Goal: Information Seeking & Learning: Learn about a topic

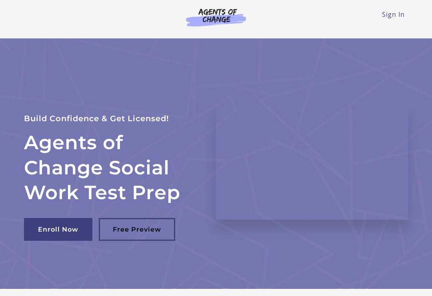
click at [396, 17] on link "Sign In" at bounding box center [393, 14] width 23 height 9
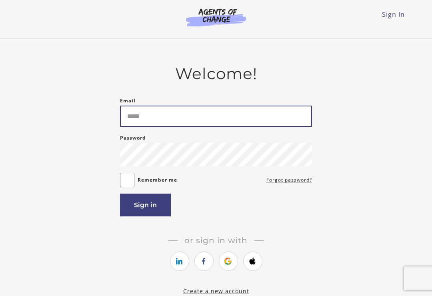
type input "**********"
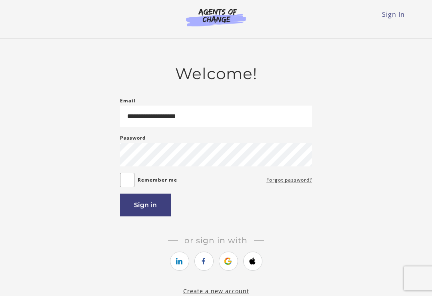
click at [152, 207] on button "Sign in" at bounding box center [145, 205] width 51 height 23
click at [149, 206] on button "Sign in" at bounding box center [145, 205] width 51 height 23
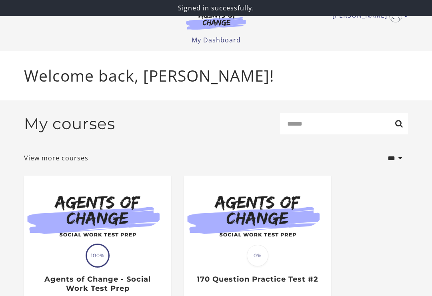
click at [118, 214] on img at bounding box center [97, 215] width 147 height 79
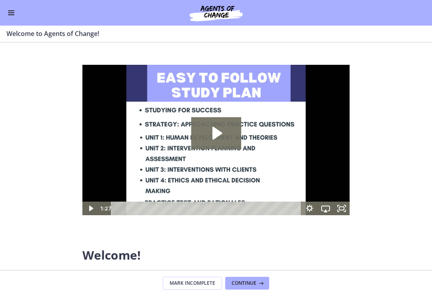
click at [15, 14] on button "Enable menu" at bounding box center [11, 13] width 10 height 10
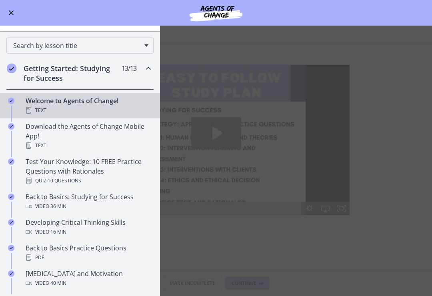
scroll to position [104, 0]
click at [116, 71] on h2 "Getting Started: Studying for Success" at bounding box center [73, 72] width 98 height 19
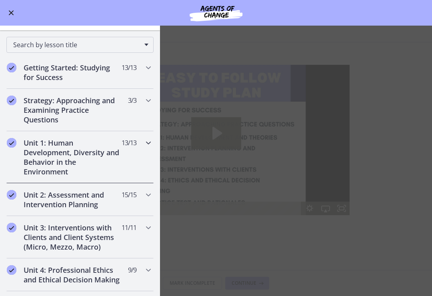
click at [106, 157] on h2 "Unit 1: Human Development, Diversity and Behavior in the Environment" at bounding box center [73, 157] width 98 height 38
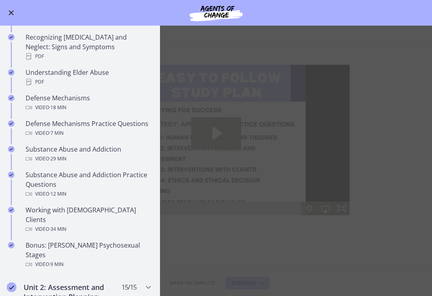
scroll to position [421, 0]
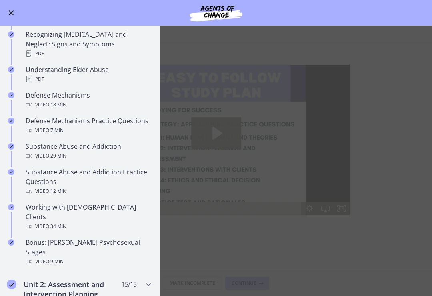
click at [72, 90] on div "Defense Mechanisms Video · 18 min" at bounding box center [88, 99] width 125 height 19
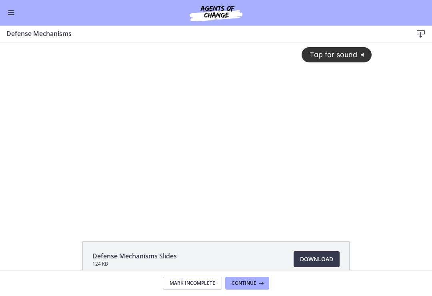
click at [352, 196] on div "Tap for sound @keyframes VOLUME_SMALL_WAVE_FLASH { 0% { opacity: 0; } 33% { opa…" at bounding box center [216, 126] width 321 height 168
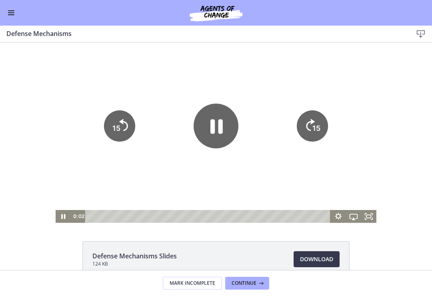
click at [366, 217] on rect "Fullscreen" at bounding box center [368, 216] width 4 height 3
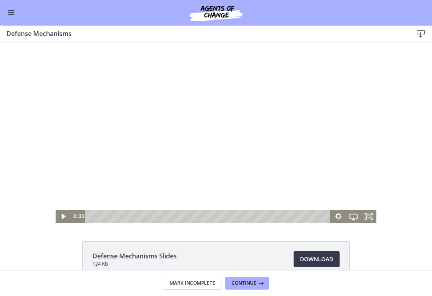
click at [362, 178] on div at bounding box center [216, 132] width 321 height 180
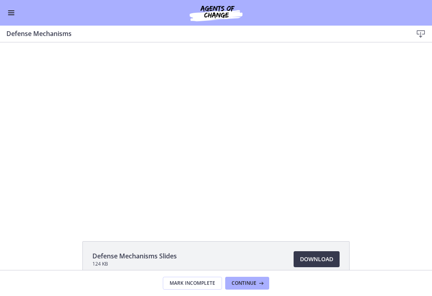
click at [364, 201] on div at bounding box center [216, 132] width 321 height 180
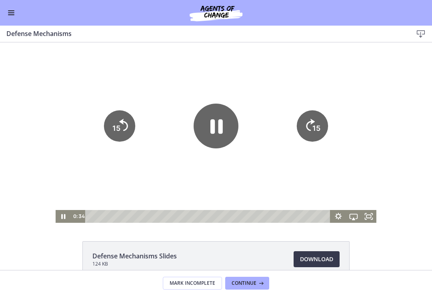
click at [370, 216] on icon "Fullscreen" at bounding box center [368, 216] width 15 height 13
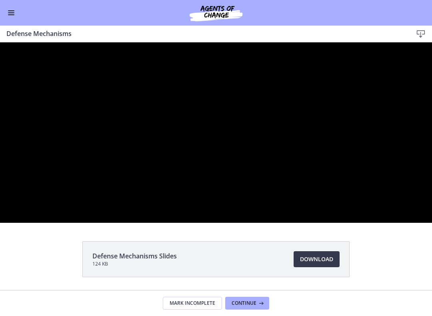
click at [403, 204] on div at bounding box center [216, 132] width 432 height 180
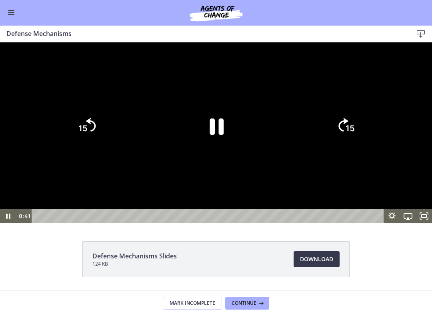
click at [351, 133] on tspan "15" at bounding box center [350, 128] width 9 height 10
click at [349, 133] on tspan "15" at bounding box center [350, 128] width 9 height 10
click at [348, 146] on icon "15" at bounding box center [346, 126] width 40 height 40
click at [347, 143] on icon "15" at bounding box center [345, 125] width 35 height 35
click at [346, 143] on icon "15" at bounding box center [345, 125] width 35 height 35
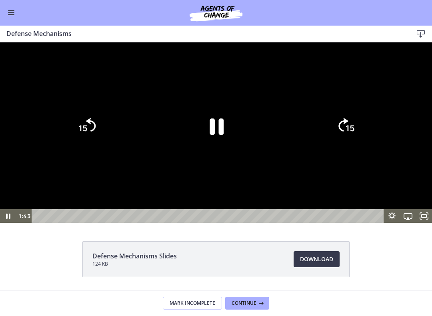
click at [427, 223] on icon "Unfullscreen" at bounding box center [424, 216] width 16 height 14
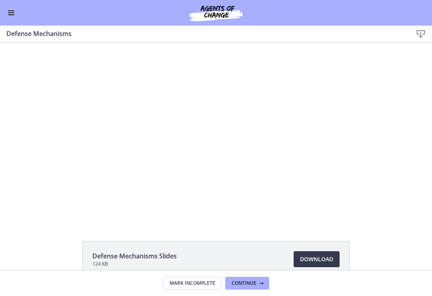
click at [248, 282] on span "Continue" at bounding box center [244, 283] width 25 height 6
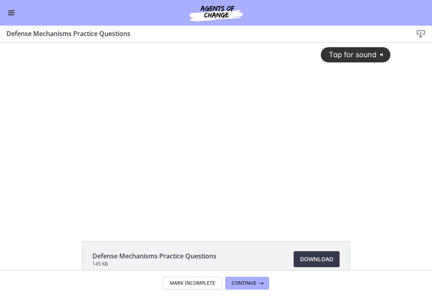
click at [353, 163] on div "Tap for sound @keyframes VOLUME_SMALL_WAVE_FLASH { 0% { opacity: 0; } 33% { opa…" at bounding box center [216, 126] width 358 height 168
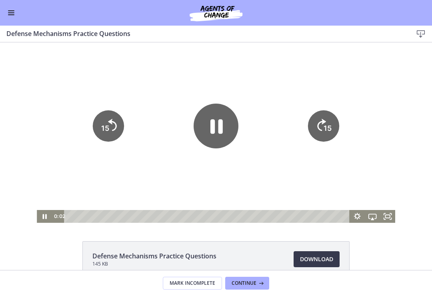
click at [391, 221] on icon "Fullscreen" at bounding box center [387, 216] width 15 height 13
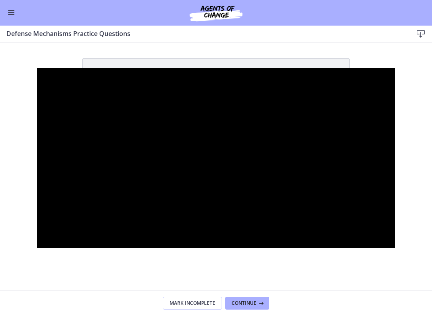
click at [382, 164] on div at bounding box center [216, 158] width 358 height 180
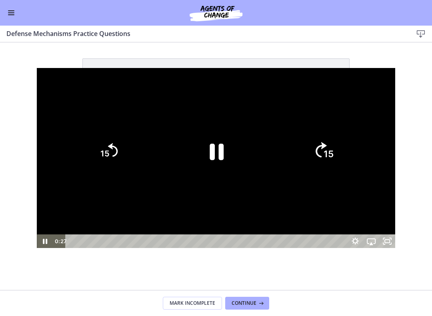
click at [327, 156] on icon "Skip ahead 15 seconds" at bounding box center [321, 149] width 11 height 15
click at [333, 150] on tspan "15" at bounding box center [328, 153] width 9 height 10
click at [334, 148] on text "15" at bounding box center [329, 153] width 10 height 11
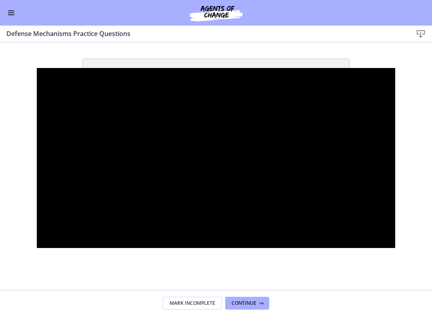
click at [370, 182] on div at bounding box center [216, 158] width 358 height 180
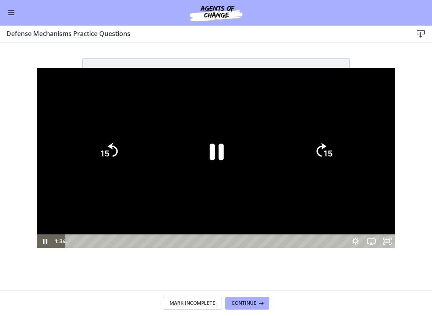
click at [341, 158] on icon "15" at bounding box center [323, 151] width 35 height 35
click at [333, 151] on tspan "15" at bounding box center [328, 153] width 9 height 10
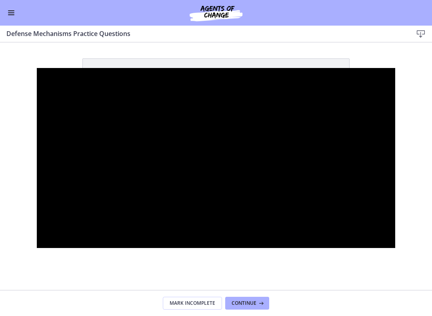
click at [373, 169] on div at bounding box center [216, 158] width 358 height 180
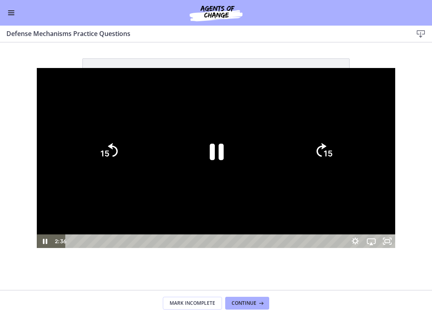
click at [341, 154] on icon "15" at bounding box center [323, 151] width 35 height 35
click at [341, 151] on icon "15" at bounding box center [323, 151] width 35 height 35
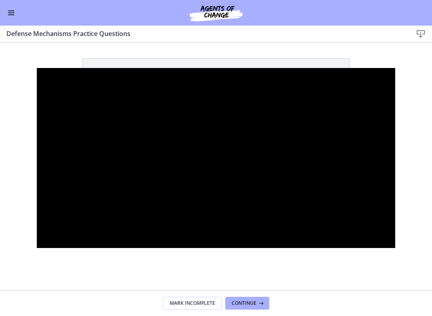
click at [376, 204] on div at bounding box center [216, 158] width 358 height 180
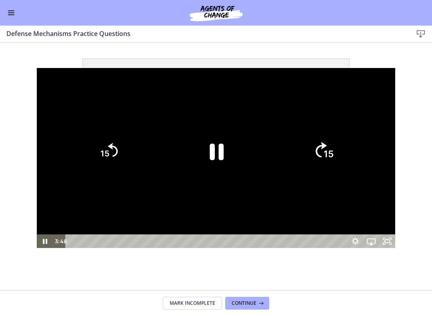
click at [342, 153] on icon "15" at bounding box center [324, 151] width 40 height 40
click at [341, 152] on icon "15" at bounding box center [323, 151] width 35 height 35
click at [326, 147] on icon "Skip ahead 15 seconds" at bounding box center [321, 150] width 10 height 14
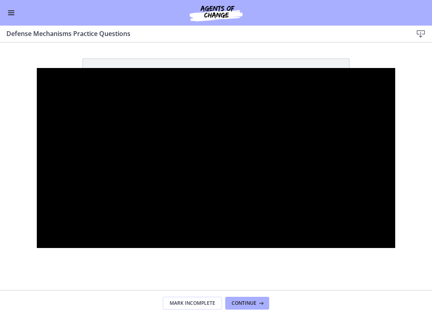
click at [381, 174] on div at bounding box center [216, 158] width 358 height 180
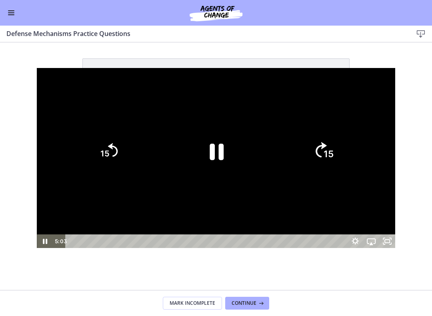
click at [343, 148] on icon "15" at bounding box center [324, 151] width 40 height 40
click at [334, 150] on tspan "15" at bounding box center [329, 153] width 10 height 11
click at [326, 147] on icon "Skip ahead 15 seconds" at bounding box center [321, 150] width 10 height 14
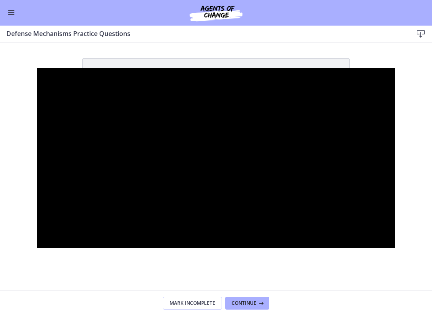
click at [363, 167] on div at bounding box center [216, 158] width 358 height 180
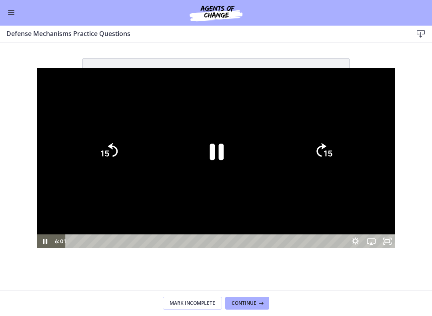
click at [341, 149] on icon "15" at bounding box center [323, 151] width 35 height 35
click at [333, 149] on tspan "15" at bounding box center [328, 153] width 9 height 10
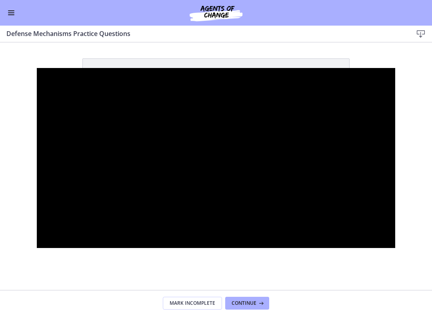
click at [345, 150] on div at bounding box center [216, 158] width 358 height 180
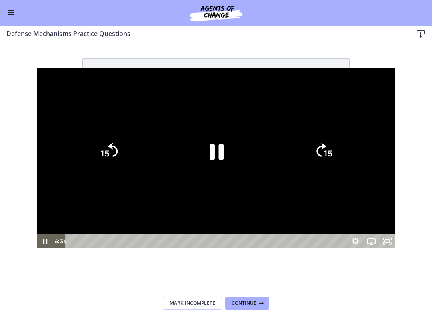
click at [333, 154] on tspan "15" at bounding box center [328, 153] width 9 height 10
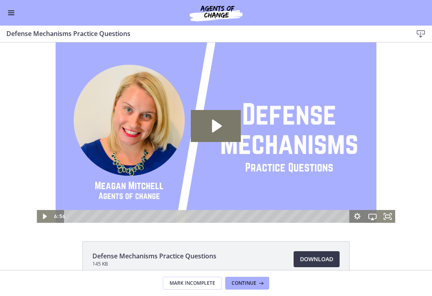
click at [255, 280] on span "Continue" at bounding box center [244, 283] width 25 height 6
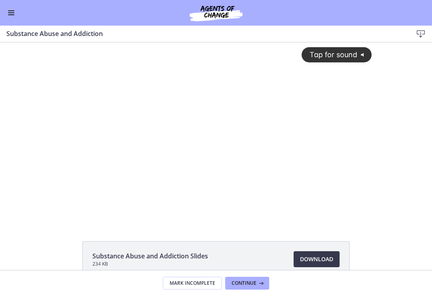
click at [352, 178] on div "Tap for sound @keyframes VOLUME_SMALL_WAVE_FLASH { 0% { opacity: 0; } 33% { opa…" at bounding box center [216, 126] width 321 height 168
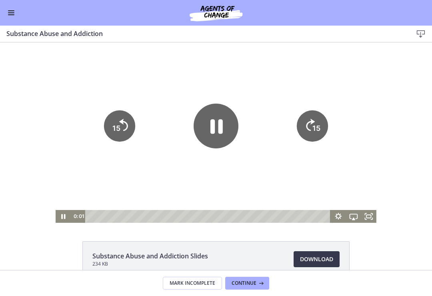
click at [369, 215] on rect "Fullscreen" at bounding box center [368, 216] width 4 height 3
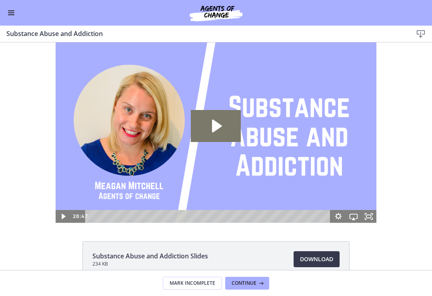
click at [257, 281] on icon at bounding box center [260, 283] width 8 height 6
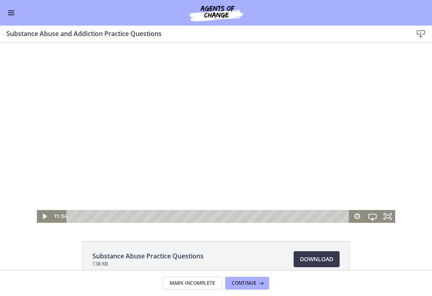
click at [367, 177] on div at bounding box center [216, 132] width 358 height 180
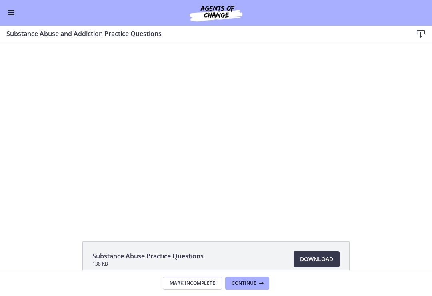
click at [352, 171] on div at bounding box center [216, 132] width 358 height 180
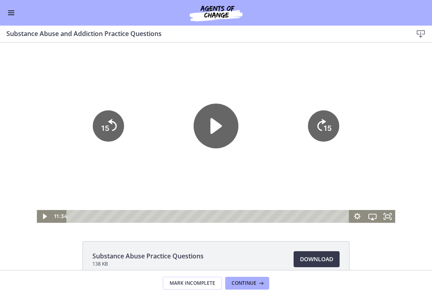
click at [389, 217] on icon "Fullscreen" at bounding box center [387, 216] width 15 height 13
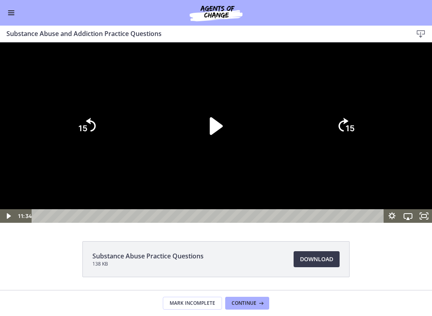
click at [10, 223] on icon "Play Video" at bounding box center [8, 216] width 16 height 14
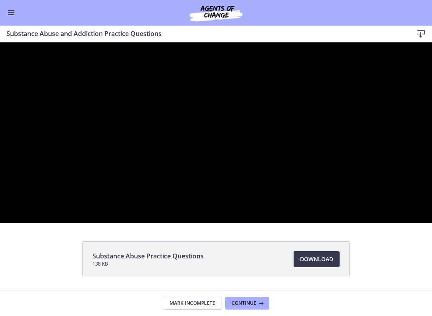
click at [356, 219] on div at bounding box center [216, 132] width 432 height 180
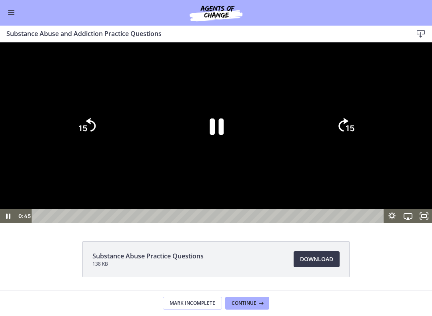
click at [218, 151] on icon "Pause" at bounding box center [216, 126] width 50 height 50
click at [354, 223] on div at bounding box center [216, 132] width 432 height 180
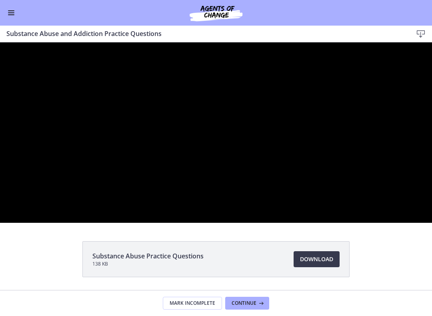
click at [359, 222] on div at bounding box center [216, 132] width 432 height 180
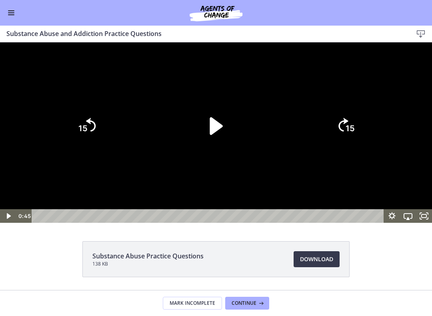
click at [220, 134] on icon "Play Video" at bounding box center [216, 126] width 13 height 18
click at [359, 223] on div at bounding box center [216, 132] width 432 height 180
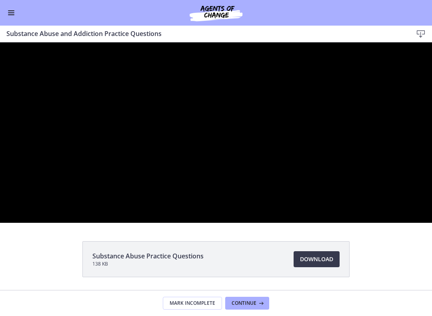
click at [368, 223] on div at bounding box center [216, 132] width 432 height 180
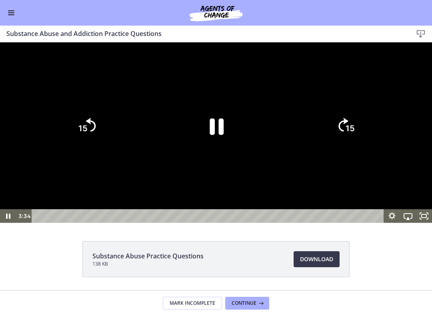
click at [214, 135] on icon "Pause" at bounding box center [217, 126] width 14 height 16
click at [366, 223] on div at bounding box center [216, 132] width 432 height 180
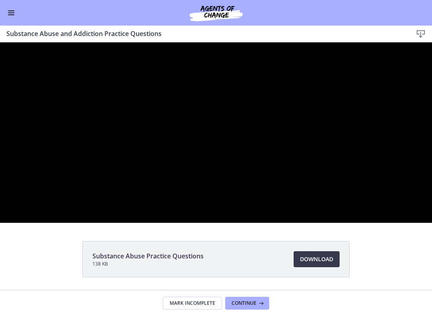
click at [371, 204] on div at bounding box center [216, 132] width 432 height 180
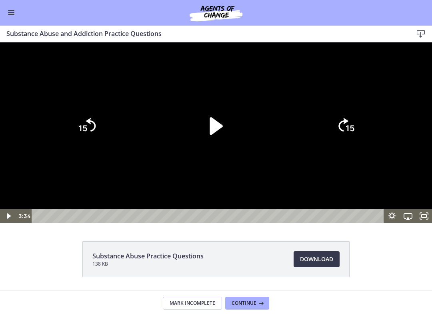
click at [215, 134] on icon "Play Video" at bounding box center [216, 126] width 13 height 18
click at [370, 223] on div at bounding box center [216, 132] width 432 height 180
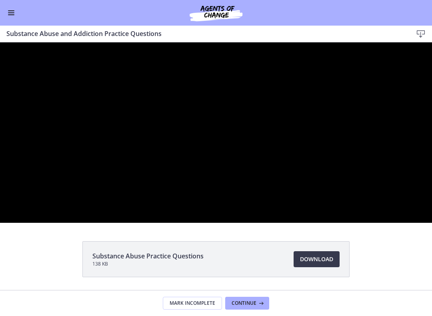
click at [286, 223] on div at bounding box center [216, 132] width 432 height 180
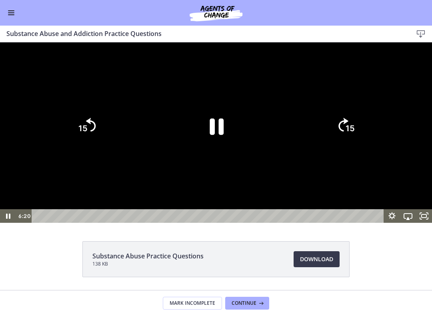
click at [214, 135] on icon "Pause" at bounding box center [217, 126] width 14 height 16
click at [364, 223] on div at bounding box center [216, 132] width 432 height 180
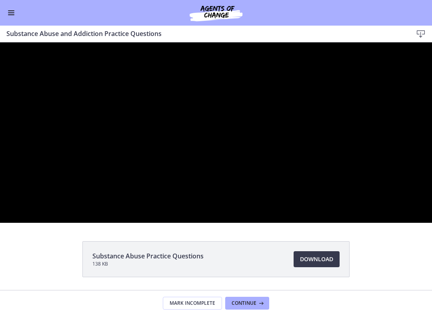
click at [300, 223] on div at bounding box center [216, 132] width 432 height 180
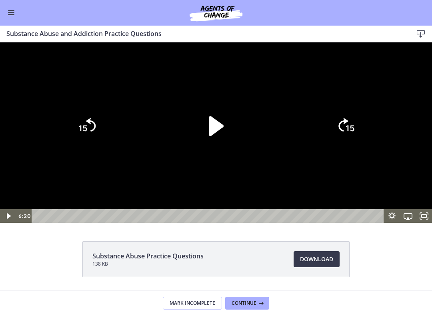
click at [216, 154] on icon "Play Video" at bounding box center [216, 126] width 57 height 57
click at [352, 223] on div at bounding box center [216, 132] width 432 height 180
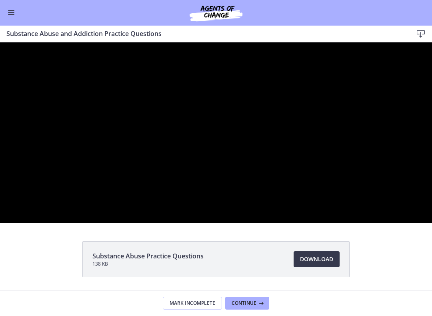
click at [362, 202] on div at bounding box center [216, 132] width 432 height 180
click at [368, 194] on div at bounding box center [216, 132] width 432 height 180
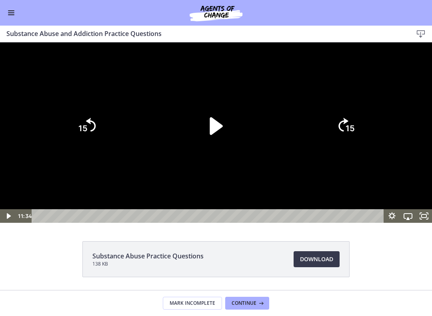
click at [428, 223] on icon "Unfullscreen" at bounding box center [424, 216] width 16 height 14
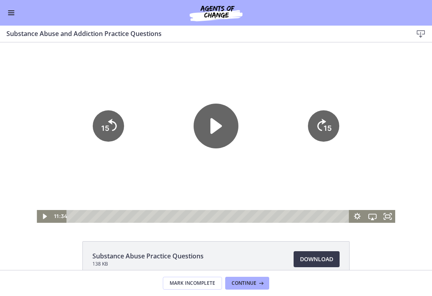
click at [251, 280] on span "Continue" at bounding box center [244, 283] width 25 height 6
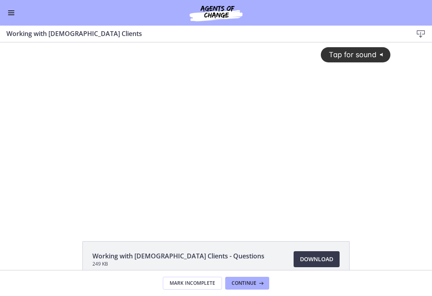
click at [11, 15] on span "Enable menu" at bounding box center [11, 14] width 6 height 1
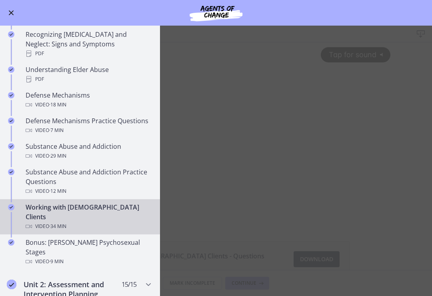
click at [189, 98] on main "Working with LGBTQ+ Clients Download Enable fullscreen Working with LGBTQ+ Clie…" at bounding box center [216, 161] width 432 height 270
click at [11, 8] on button "Enable menu" at bounding box center [11, 13] width 10 height 10
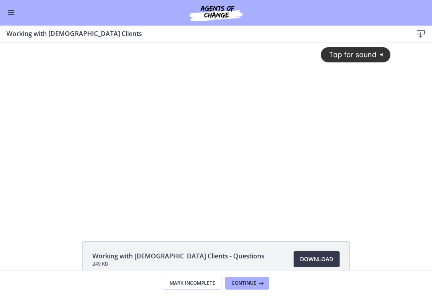
click at [292, 174] on div "Tap for sound @keyframes VOLUME_SMALL_WAVE_FLASH { 0% { opacity: 0; } 33% { opa…" at bounding box center [216, 126] width 358 height 168
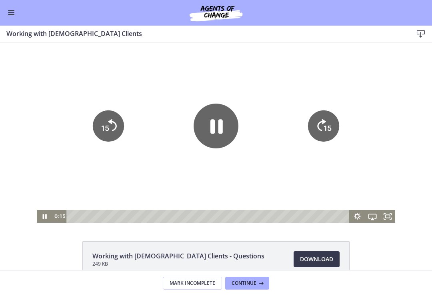
click at [388, 215] on rect "Fullscreen" at bounding box center [388, 216] width 4 height 3
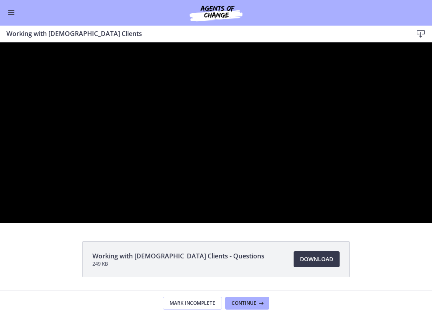
click at [359, 218] on div at bounding box center [216, 132] width 432 height 180
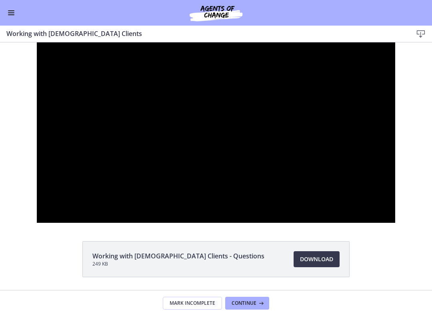
scroll to position [421, 0]
click at [344, 191] on div at bounding box center [216, 132] width 358 height 180
click at [350, 193] on div at bounding box center [216, 132] width 358 height 180
click at [353, 223] on div at bounding box center [216, 132] width 358 height 180
click at [359, 223] on div at bounding box center [216, 132] width 358 height 180
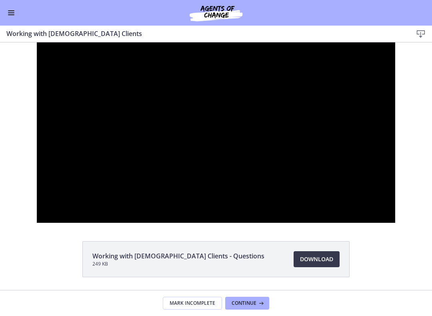
click at [364, 200] on div at bounding box center [216, 132] width 358 height 180
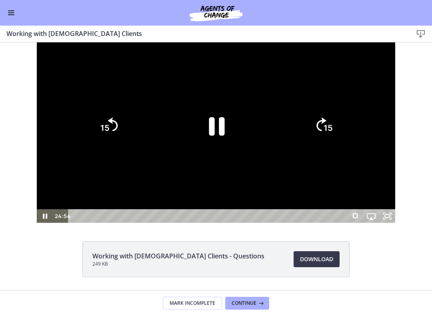
click at [217, 154] on icon "Pause" at bounding box center [216, 126] width 57 height 57
click at [365, 223] on div at bounding box center [216, 132] width 358 height 180
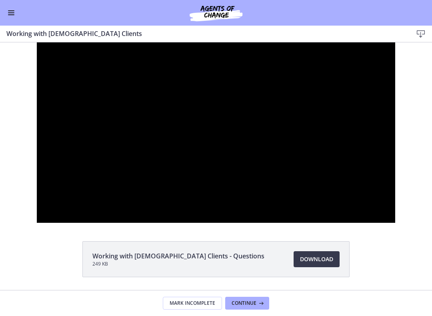
click at [351, 184] on div at bounding box center [216, 132] width 358 height 180
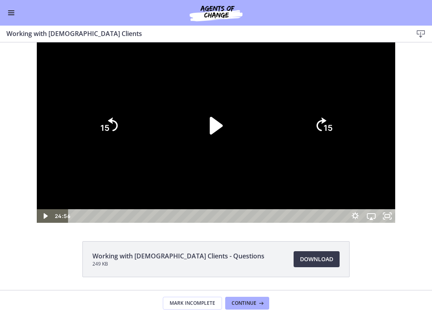
click at [213, 134] on icon "Play Video" at bounding box center [216, 126] width 13 height 18
click at [100, 133] on tspan "15" at bounding box center [104, 128] width 9 height 10
click at [348, 223] on div at bounding box center [216, 132] width 358 height 180
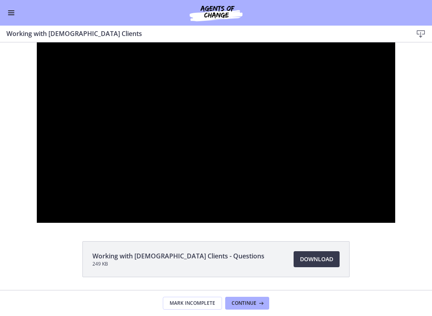
click at [318, 223] on div at bounding box center [216, 132] width 358 height 180
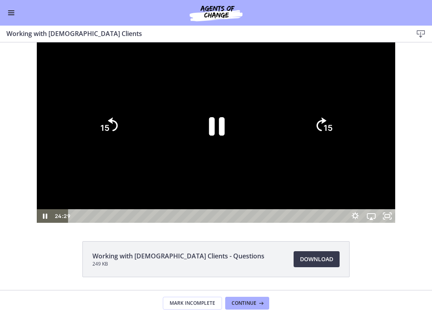
click at [212, 154] on icon "Pause" at bounding box center [216, 126] width 57 height 57
click at [327, 223] on div at bounding box center [216, 132] width 358 height 180
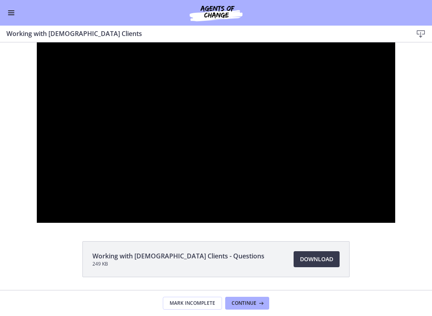
click at [365, 215] on div at bounding box center [216, 132] width 358 height 180
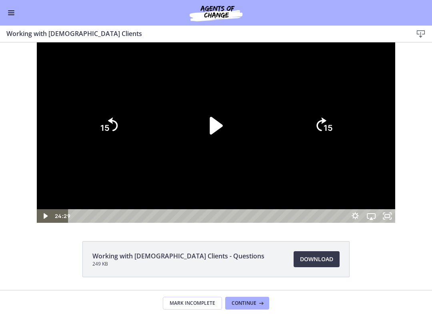
click at [216, 134] on icon "Play Video" at bounding box center [216, 126] width 13 height 18
click at [358, 223] on div at bounding box center [216, 132] width 358 height 180
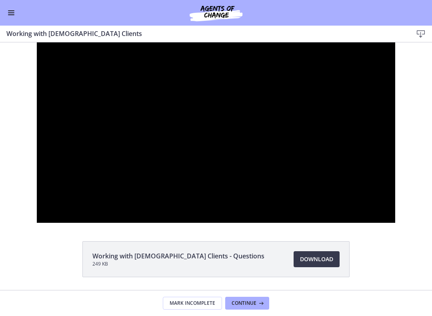
click at [360, 204] on div at bounding box center [216, 132] width 358 height 180
click at [374, 208] on div at bounding box center [216, 132] width 358 height 180
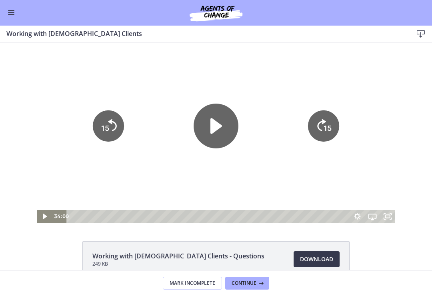
click at [249, 281] on span "Continue" at bounding box center [244, 283] width 25 height 6
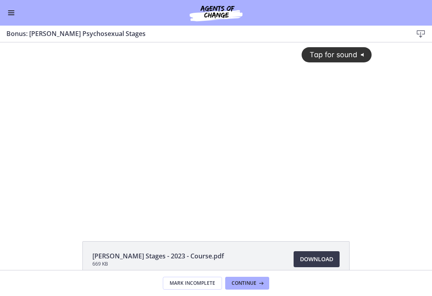
click at [347, 145] on div "Tap for sound @keyframes VOLUME_SMALL_WAVE_FLASH { 0% { opacity: 0; } 33% { opa…" at bounding box center [216, 126] width 321 height 168
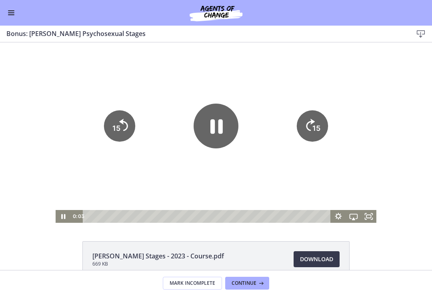
click at [368, 215] on rect "Fullscreen" at bounding box center [368, 216] width 4 height 3
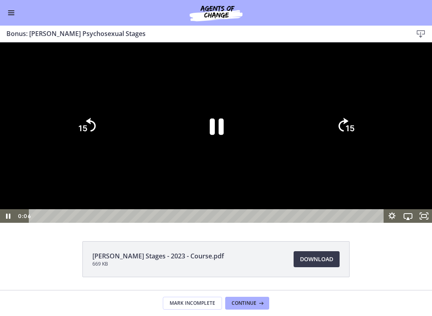
click at [421, 223] on icon "Unfullscreen" at bounding box center [424, 216] width 16 height 14
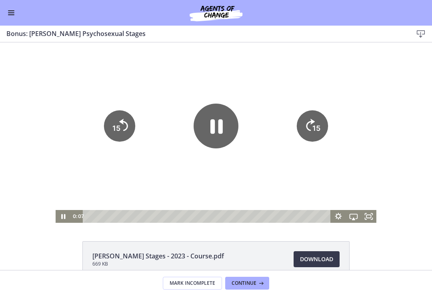
click at [13, 13] on span "Enable menu" at bounding box center [11, 12] width 6 height 1
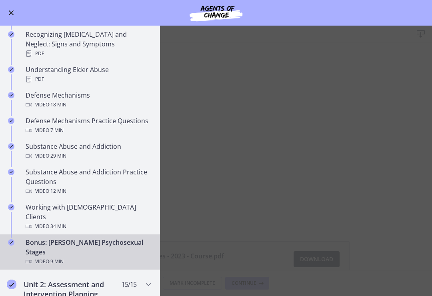
click at [13, 14] on button "Enable menu" at bounding box center [11, 13] width 10 height 10
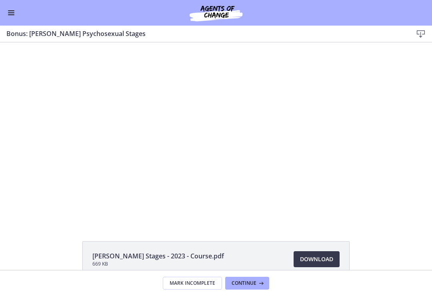
click at [344, 184] on div at bounding box center [216, 132] width 321 height 180
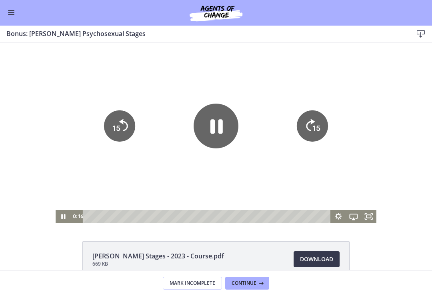
click at [372, 216] on icon "Fullscreen" at bounding box center [368, 216] width 15 height 13
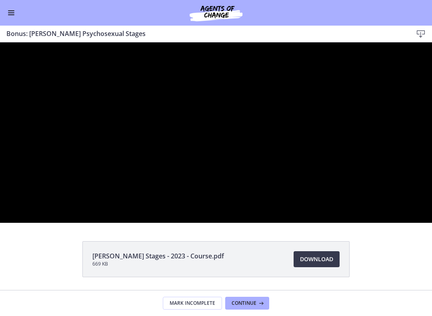
click at [399, 210] on div at bounding box center [216, 132] width 432 height 180
click at [398, 223] on div at bounding box center [216, 132] width 432 height 180
click at [378, 223] on div at bounding box center [216, 132] width 432 height 180
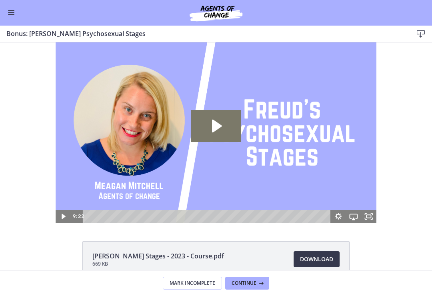
click at [14, 8] on button "Enable menu" at bounding box center [11, 13] width 10 height 10
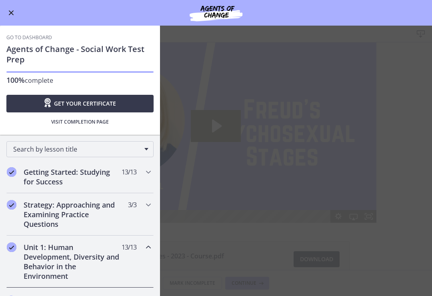
click at [42, 39] on link "Go to Dashboard" at bounding box center [29, 37] width 46 height 6
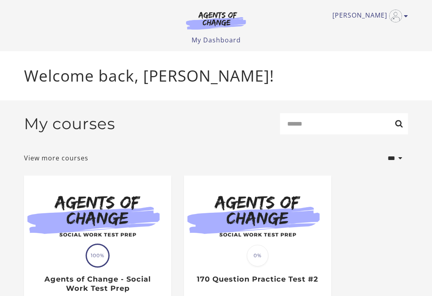
click at [405, 13] on icon "Toggle menu" at bounding box center [406, 16] width 4 height 6
click at [366, 58] on link "Sign Out" at bounding box center [375, 57] width 70 height 14
